Goal: Register for event/course

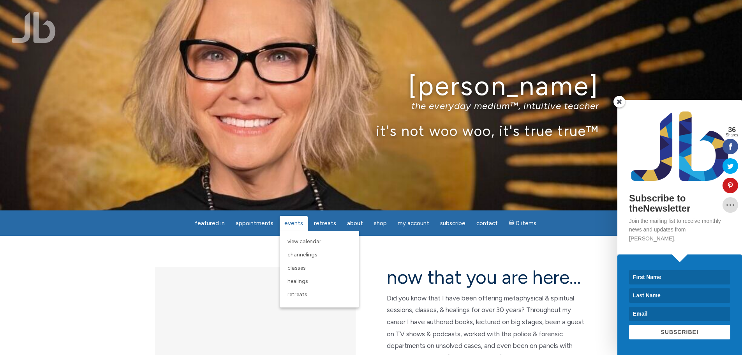
click at [298, 226] on span "Events" at bounding box center [293, 223] width 19 height 7
click at [299, 243] on span "View Calendar" at bounding box center [304, 241] width 34 height 7
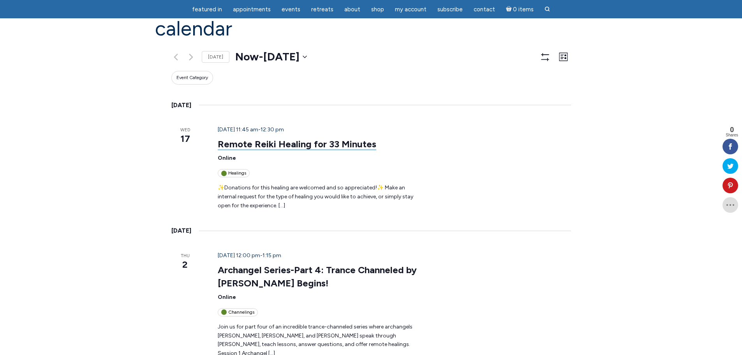
scroll to position [78, 0]
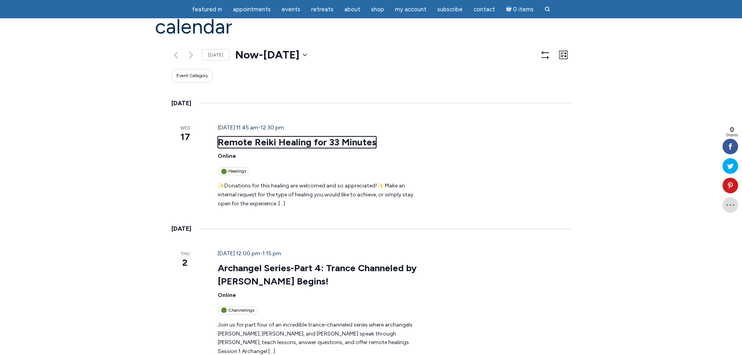
click at [284, 136] on link "Remote Reiki Healing for 33 Minutes" at bounding box center [297, 142] width 158 height 12
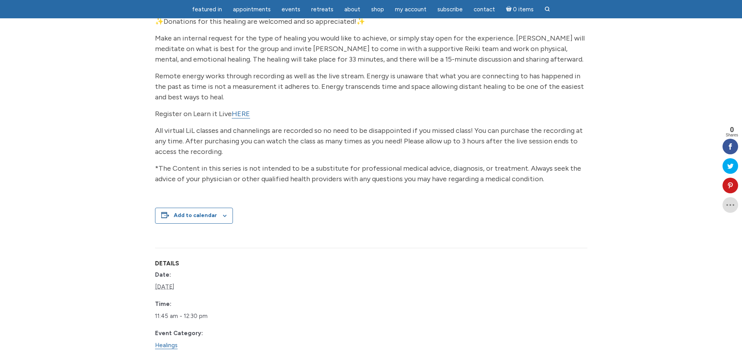
scroll to position [117, 0]
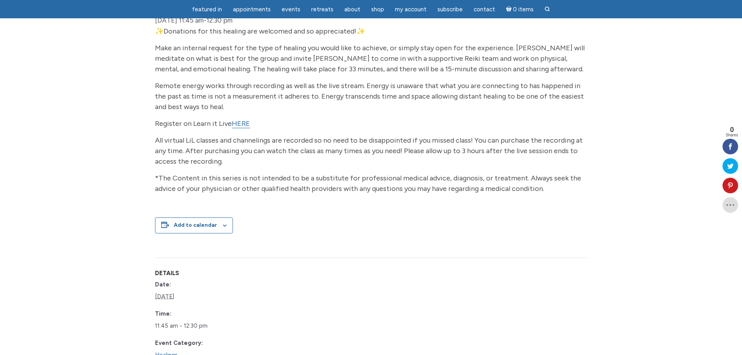
click at [243, 128] on link "HERE" at bounding box center [241, 123] width 18 height 9
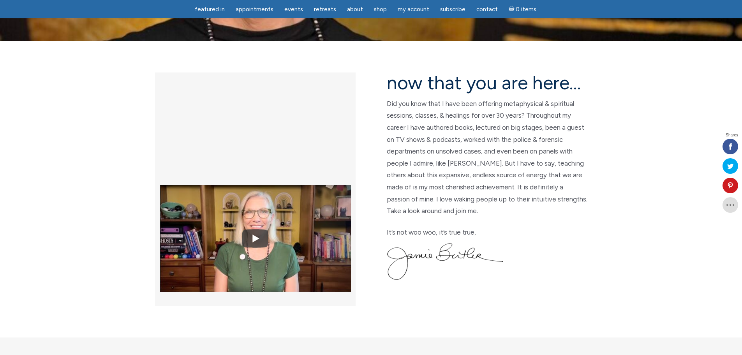
scroll to position [156, 0]
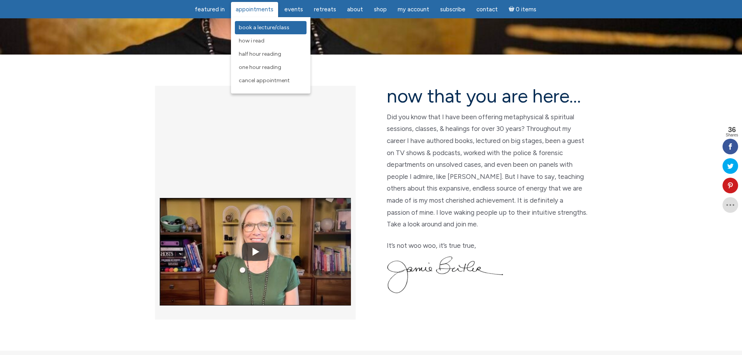
click at [273, 25] on span "Book a Lecture/Class" at bounding box center [264, 27] width 51 height 7
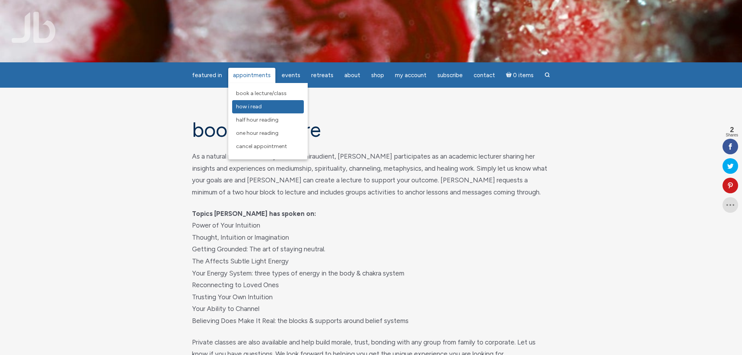
click at [268, 105] on link "How I Read" at bounding box center [268, 106] width 72 height 13
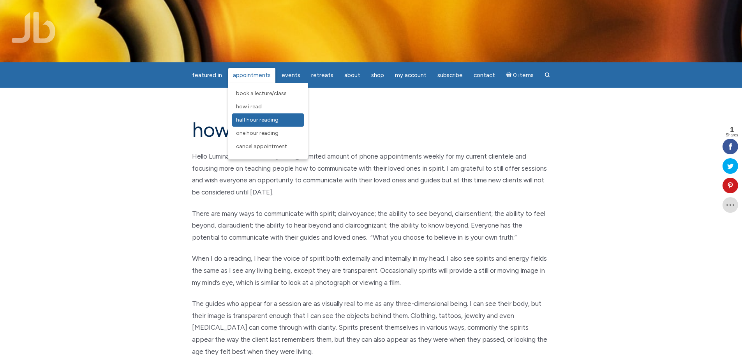
click at [275, 119] on span "Half Hour Reading" at bounding box center [257, 119] width 42 height 7
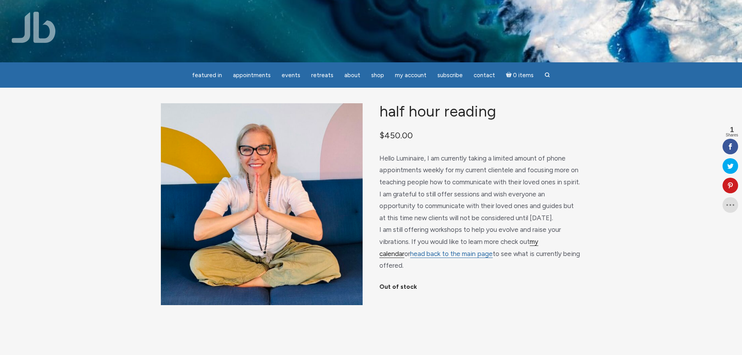
click at [538, 246] on link "my calendar" at bounding box center [458, 248] width 159 height 20
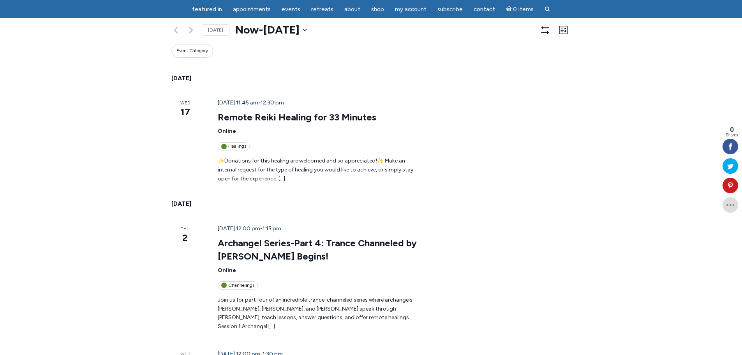
scroll to position [117, 0]
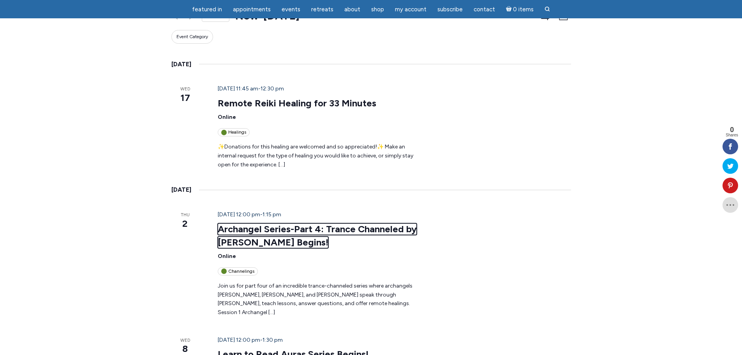
click at [243, 223] on link "Archangel Series-Part 4: Trance Channeled by [PERSON_NAME] Begins!" at bounding box center [317, 235] width 199 height 25
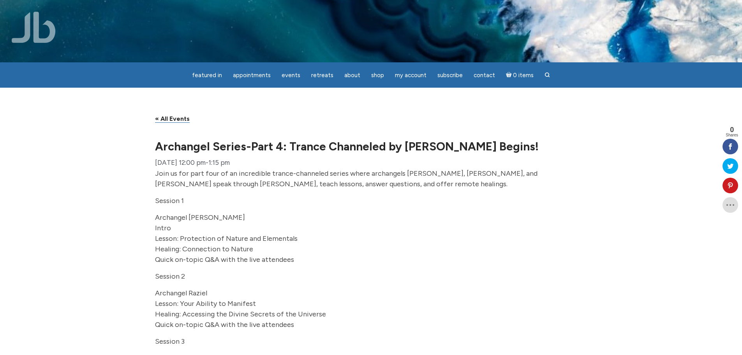
click at [480, 244] on p "Archangel Ariel Intro Lesson: Protection of Nature and Elementals Healing: Conn…" at bounding box center [371, 238] width 432 height 53
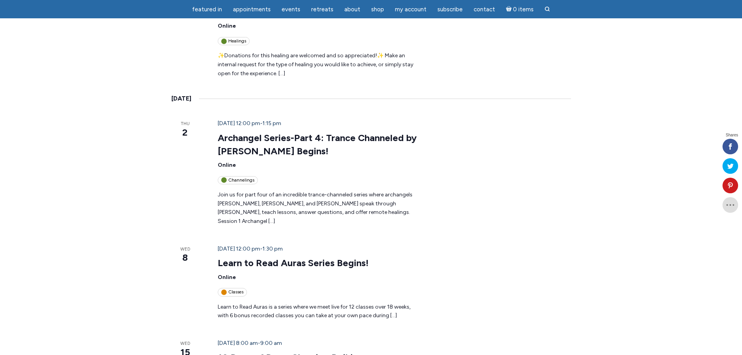
scroll to position [234, 0]
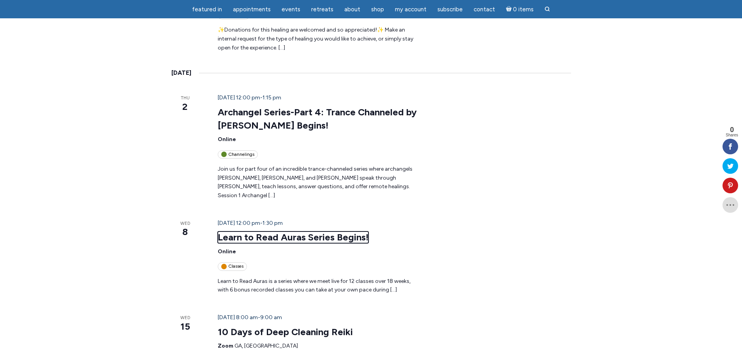
click at [292, 231] on link "Learn to Read Auras Series Begins!" at bounding box center [293, 237] width 151 height 12
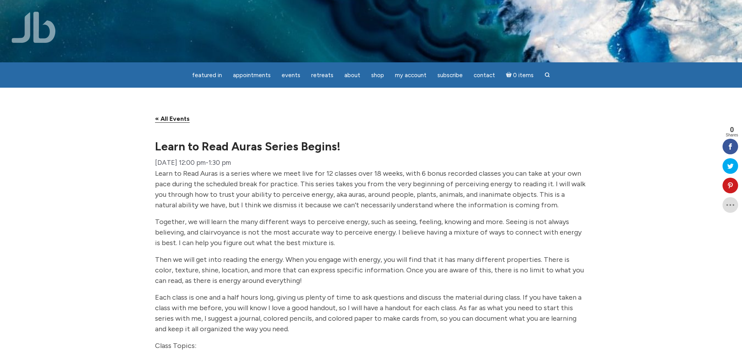
click at [165, 123] on link "« All Events" at bounding box center [172, 119] width 35 height 8
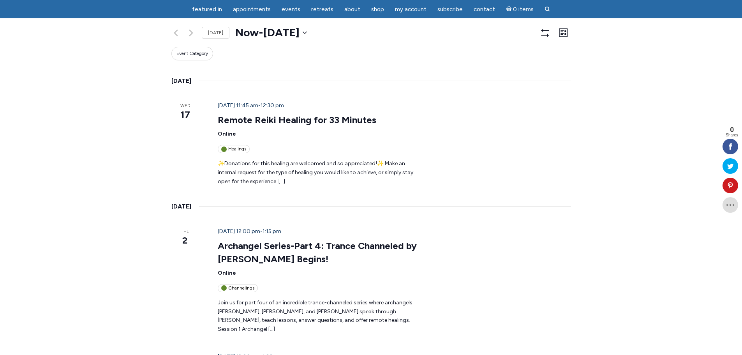
scroll to position [78, 0]
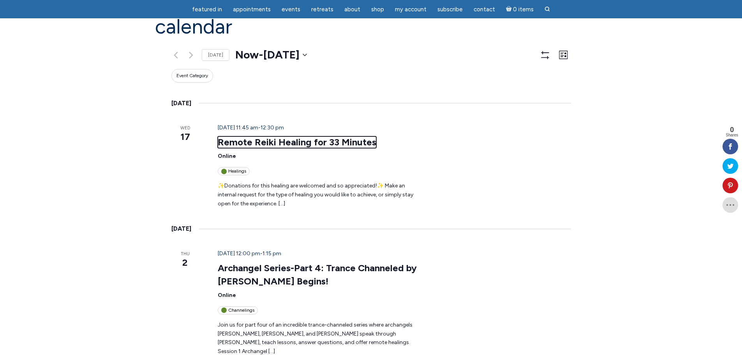
click at [301, 136] on link "Remote Reiki Healing for 33 Minutes" at bounding box center [297, 142] width 158 height 12
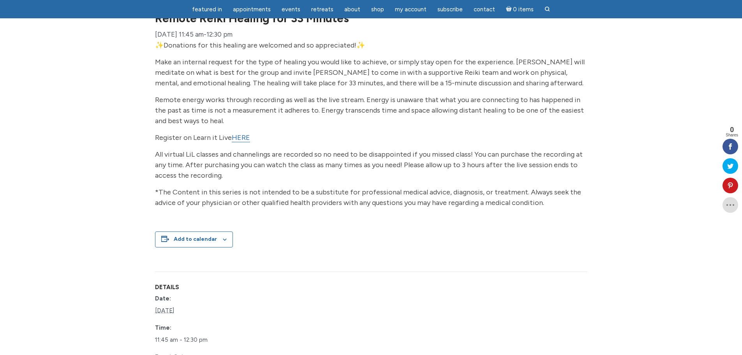
scroll to position [117, 0]
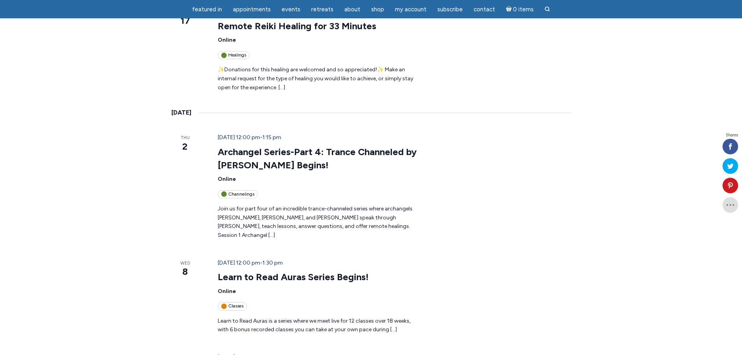
scroll to position [259, 0]
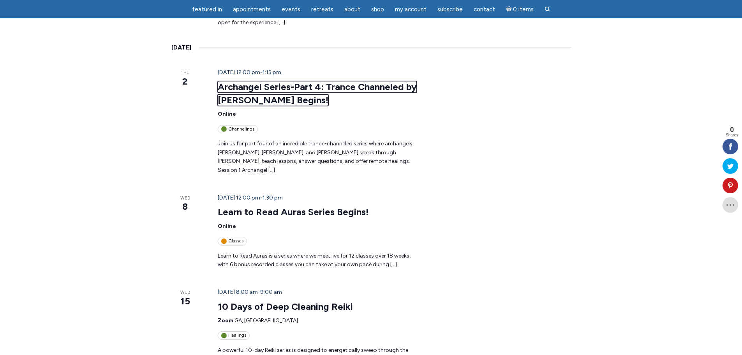
click at [244, 81] on link "Archangel Series-Part 4: Trance Channeled by [PERSON_NAME] Begins!" at bounding box center [317, 93] width 199 height 25
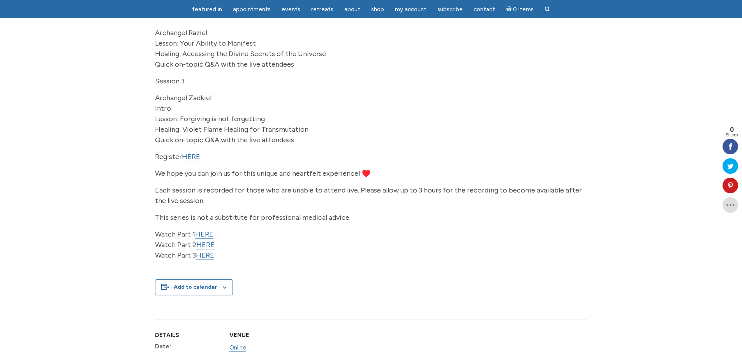
scroll to position [273, 0]
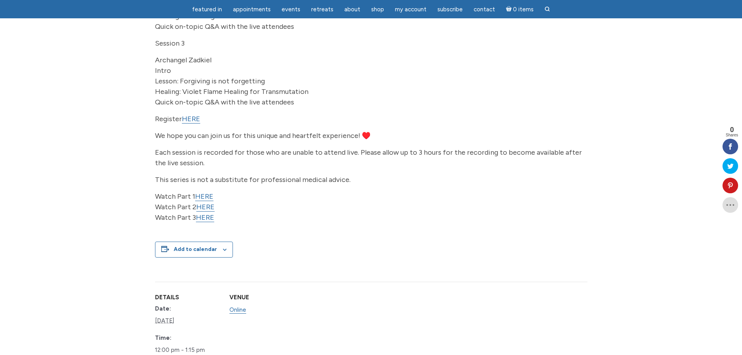
click at [208, 201] on link "HERE" at bounding box center [204, 196] width 18 height 9
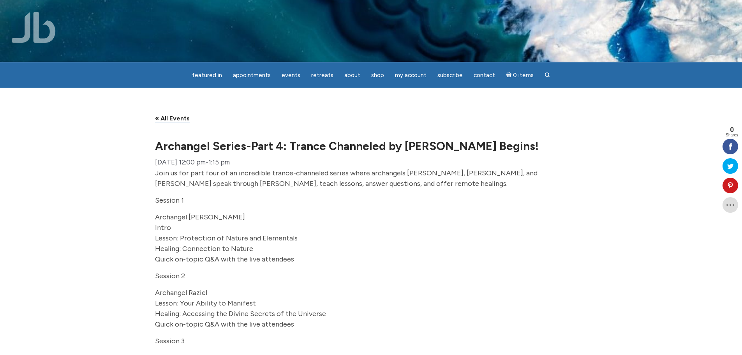
scroll to position [0, 0]
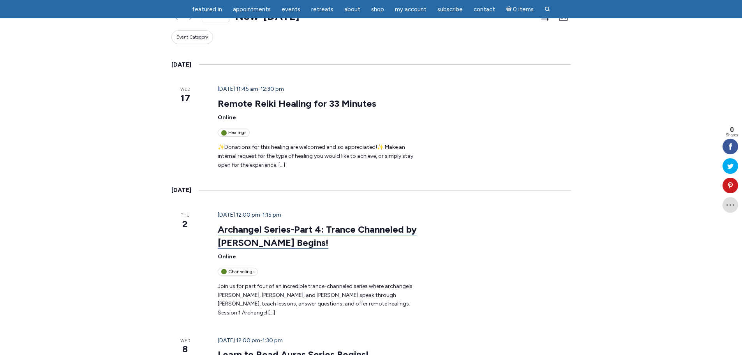
scroll to position [103, 0]
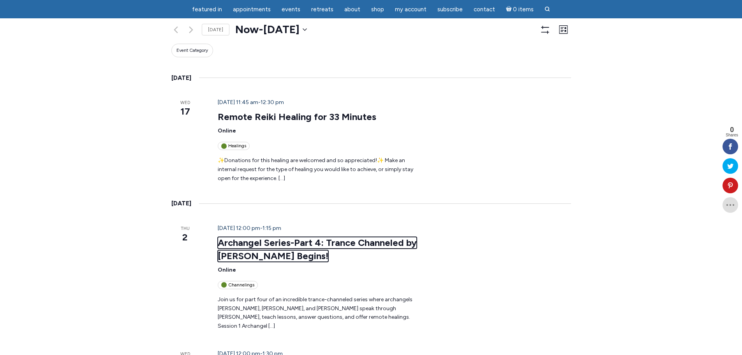
click at [292, 237] on link "Archangel Series-Part 4: Trance Channeled by [PERSON_NAME] Begins!" at bounding box center [317, 249] width 199 height 25
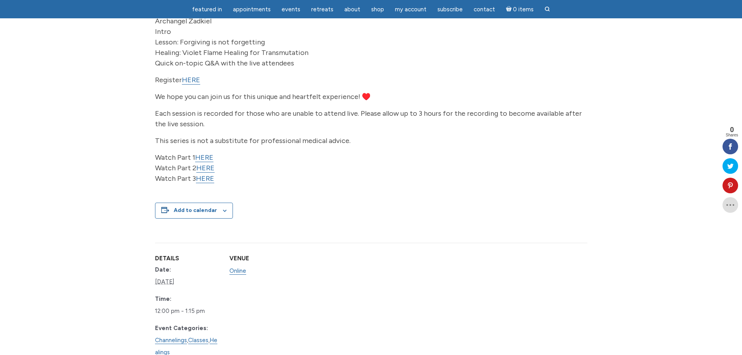
scroll to position [273, 0]
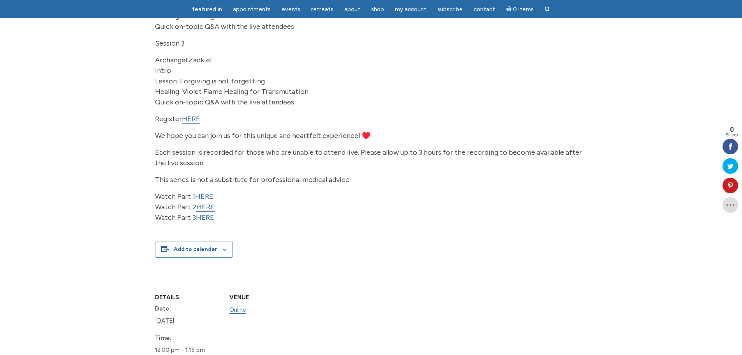
click at [192, 123] on link "HERE" at bounding box center [191, 118] width 18 height 9
